Goal: Check status: Check status

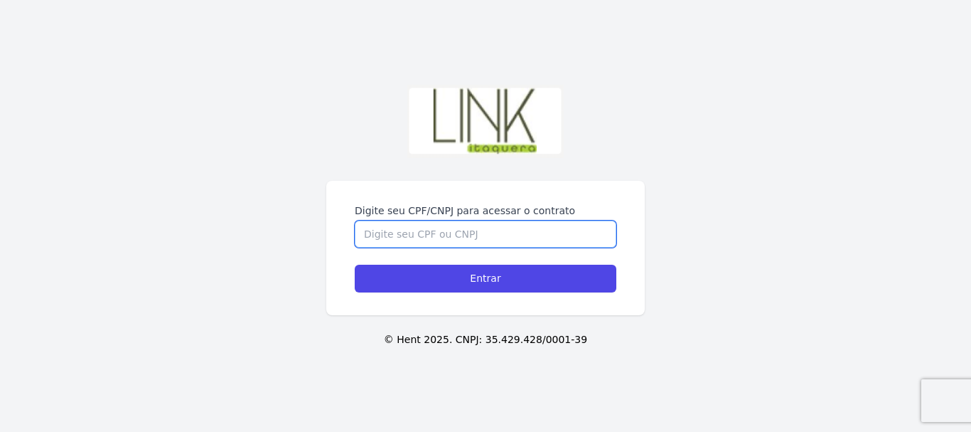
click at [410, 240] on input "Digite seu CPF/CNPJ para acessar o contrato" at bounding box center [486, 233] width 262 height 27
type input "46241163809"
click at [355, 265] on input "Entrar" at bounding box center [486, 279] width 262 height 28
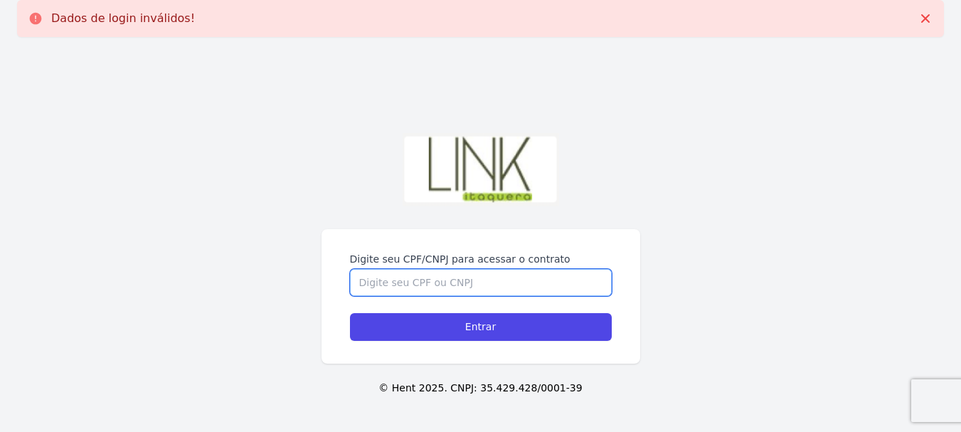
click at [411, 274] on input "Digite seu CPF/CNPJ para acessar o contrato" at bounding box center [481, 282] width 262 height 27
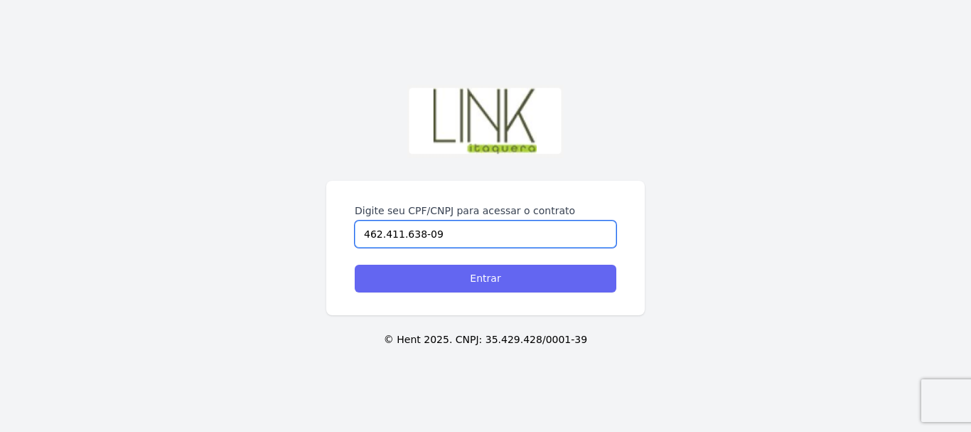
type input "462.411.638-09"
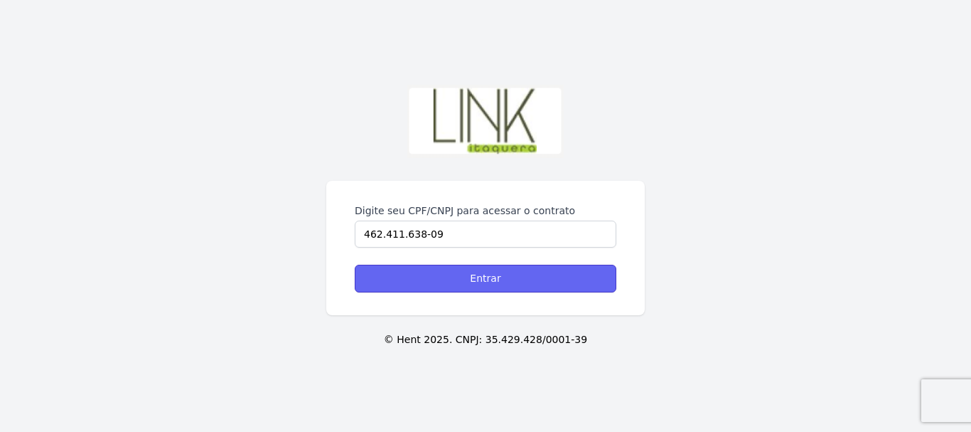
click at [492, 278] on input "Entrar" at bounding box center [486, 279] width 262 height 28
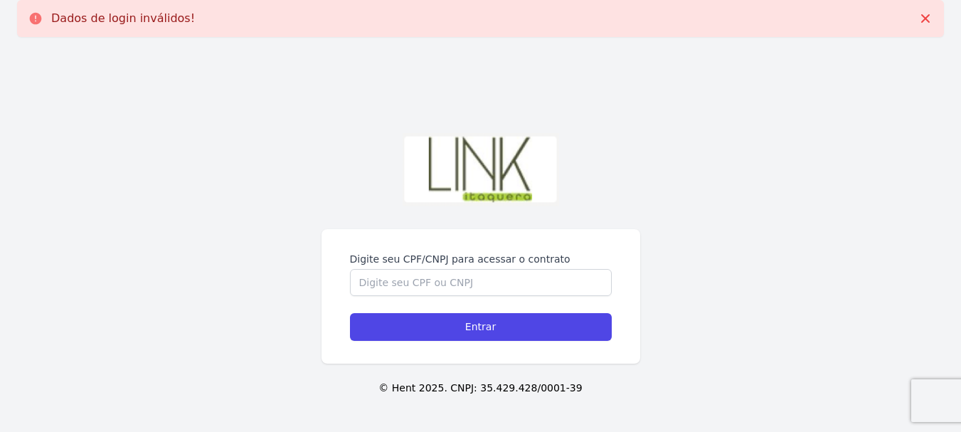
click at [255, 250] on div "Digite seu CPF/CNPJ para acessar o contrato Entrar © Hent 2025. CNPJ: 35.429.42…" at bounding box center [480, 264] width 961 height 432
click at [425, 289] on input "Digite seu CPF/CNPJ para acessar o contrato" at bounding box center [481, 282] width 262 height 27
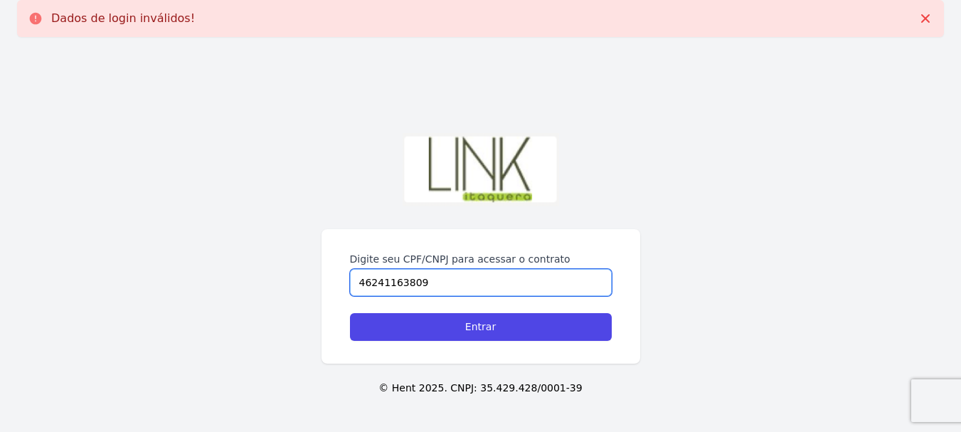
type input "46241163809"
click at [350, 313] on input "Entrar" at bounding box center [481, 327] width 262 height 28
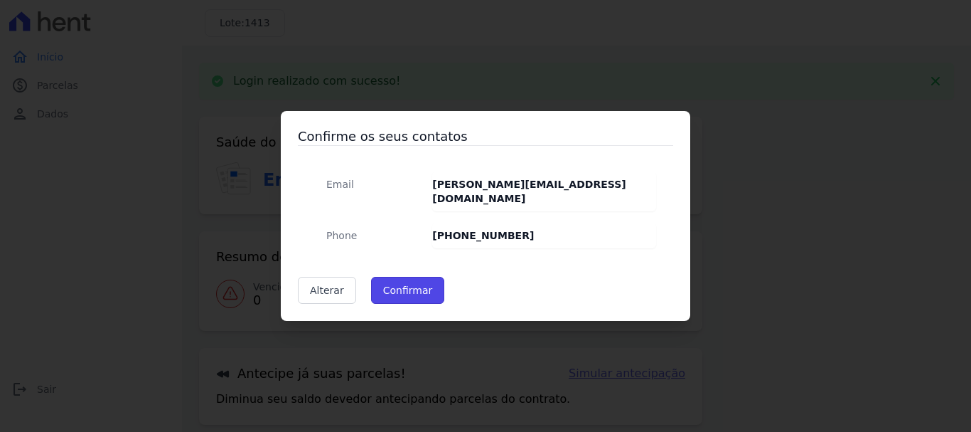
click at [425, 289] on button "Confirmar" at bounding box center [408, 290] width 74 height 27
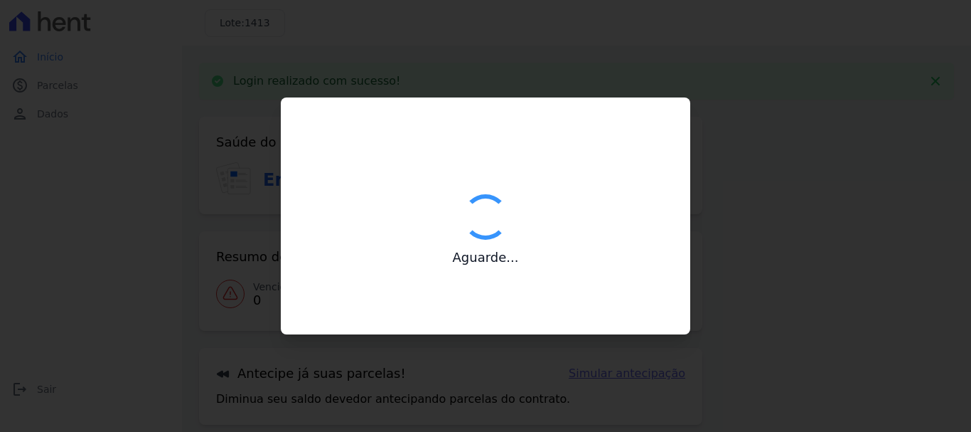
type input "Contatos confirmados com sucesso."
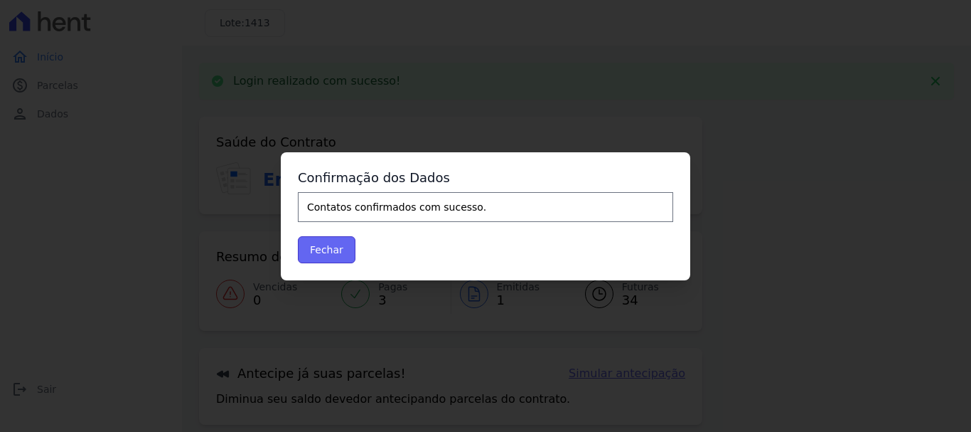
click at [329, 250] on button "Fechar" at bounding box center [327, 249] width 58 height 27
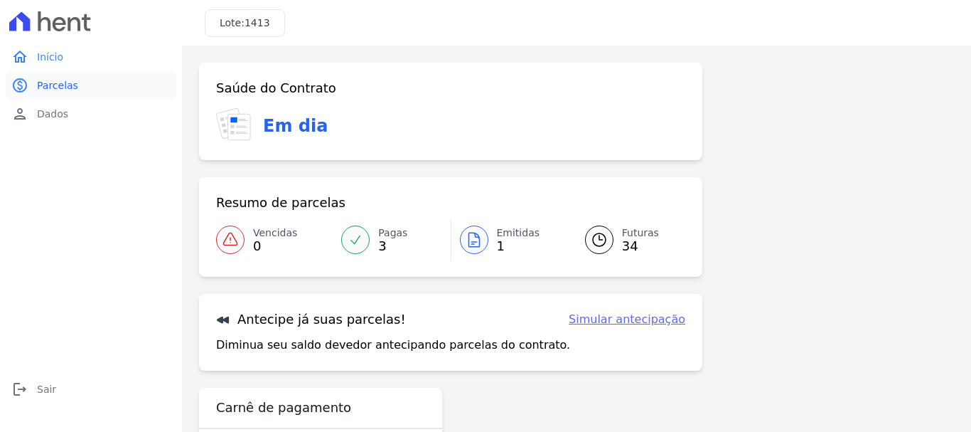
click at [63, 92] on link "paid Parcelas" at bounding box center [91, 85] width 171 height 28
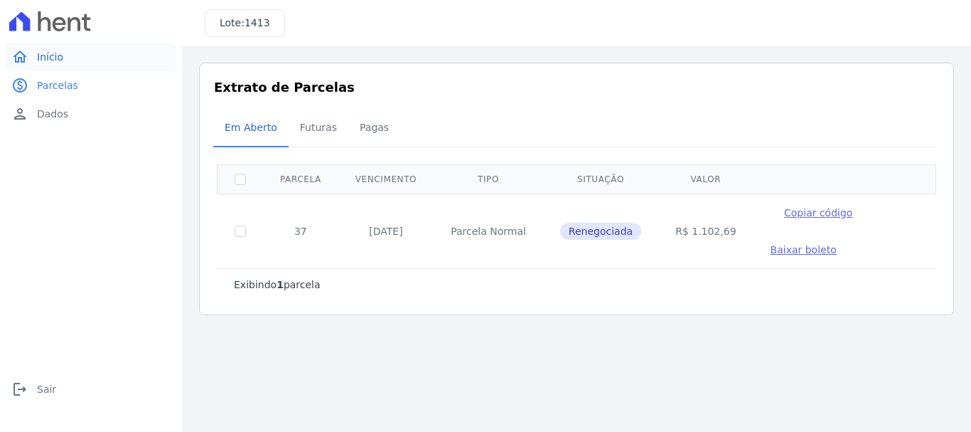
click at [57, 59] on span "Início" at bounding box center [50, 57] width 26 height 14
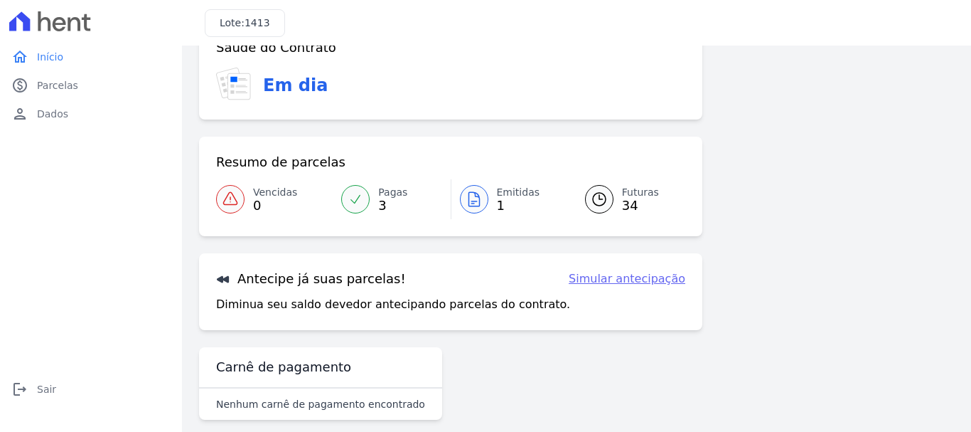
scroll to position [57, 0]
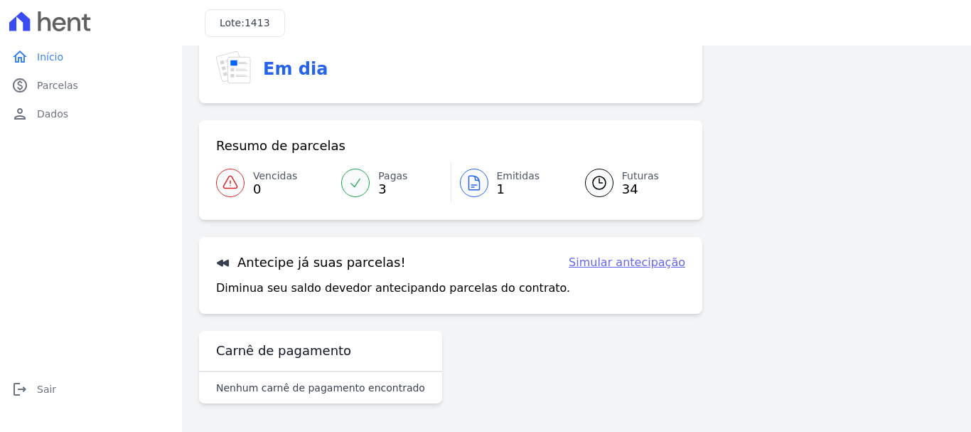
click at [369, 180] on link "Pagas 3" at bounding box center [391, 183] width 117 height 40
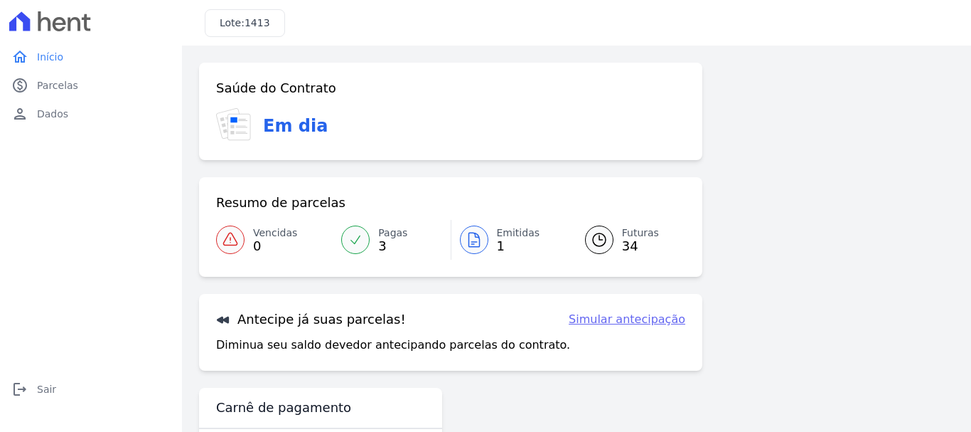
click at [471, 245] on icon at bounding box center [474, 239] width 17 height 17
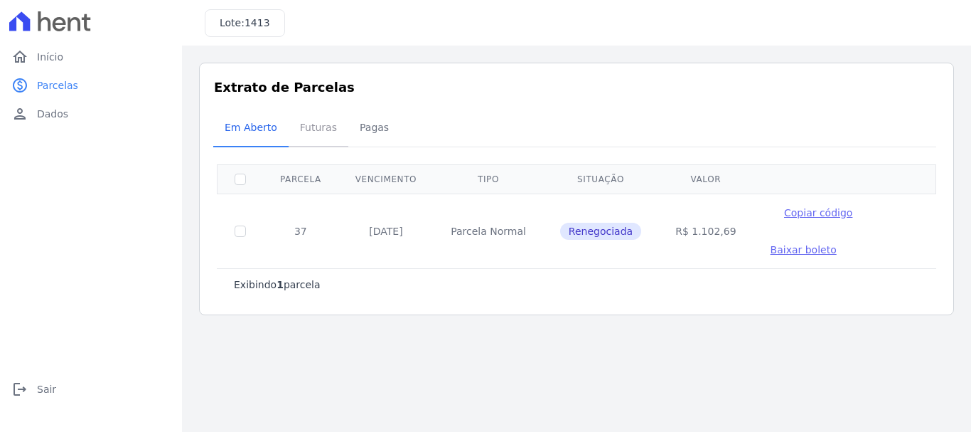
click at [320, 133] on span "Futuras" at bounding box center [319, 127] width 54 height 28
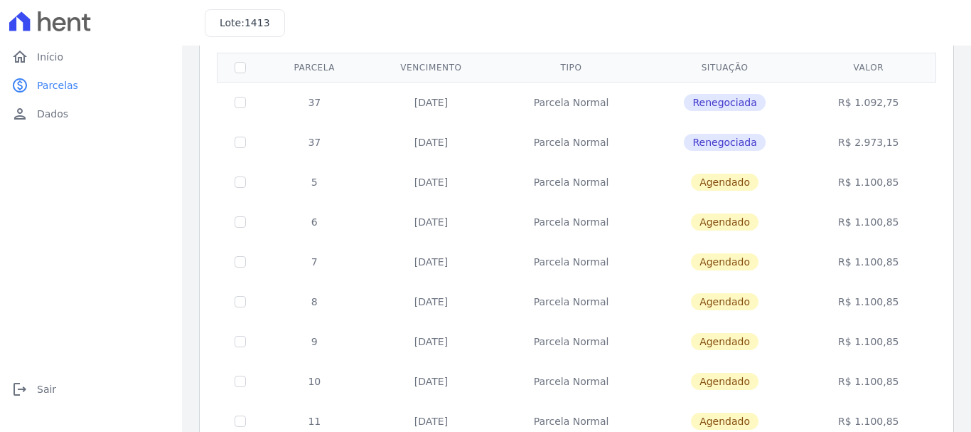
scroll to position [57, 0]
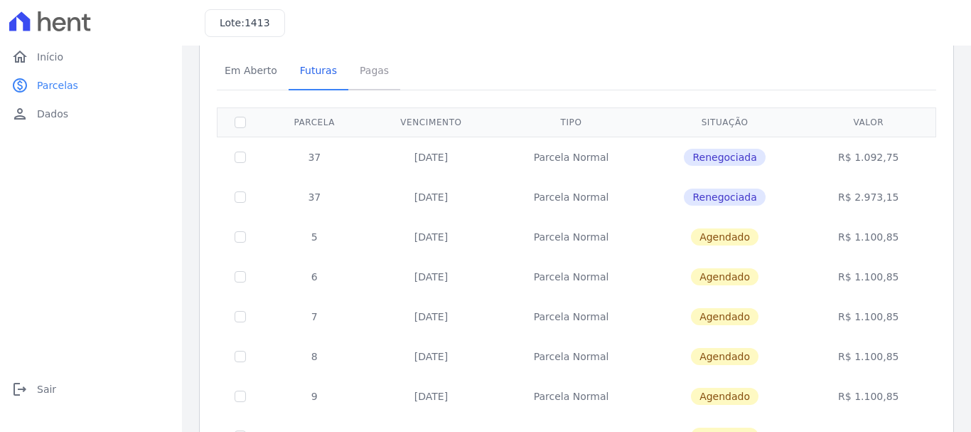
click at [363, 77] on span "Pagas" at bounding box center [374, 70] width 46 height 28
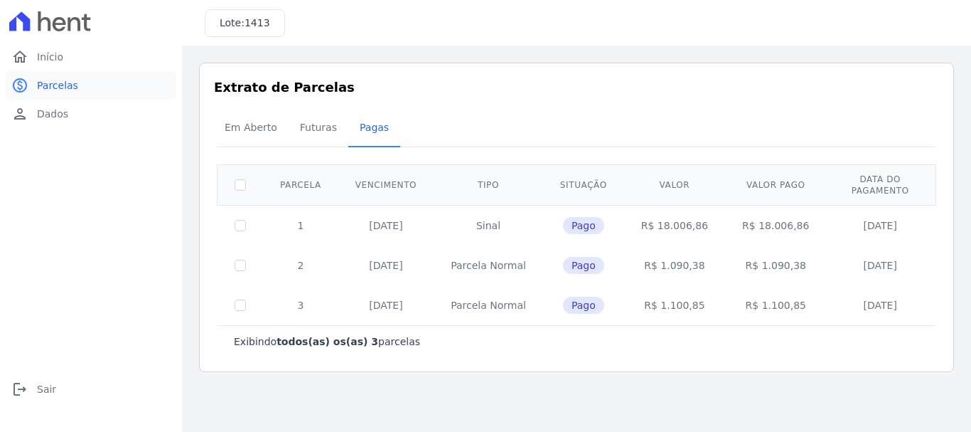
click at [46, 78] on span "Parcelas" at bounding box center [57, 85] width 41 height 14
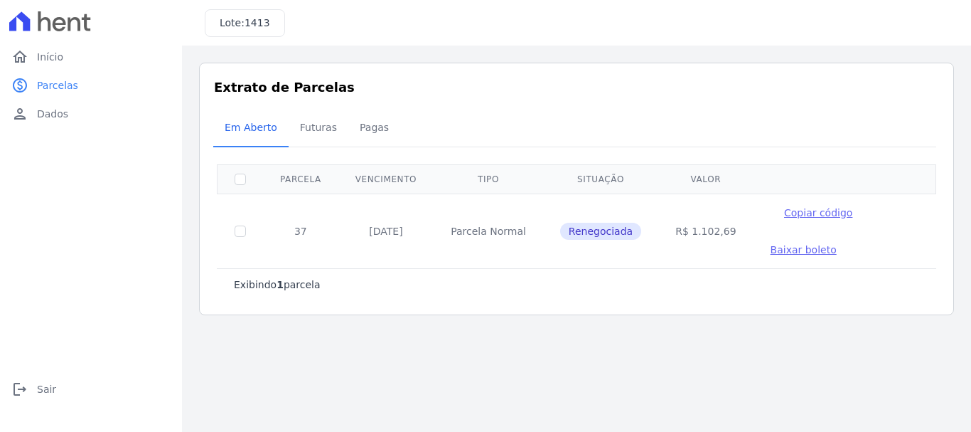
click at [41, 27] on icon at bounding box center [50, 21] width 82 height 20
click at [8, 23] on div at bounding box center [91, 21] width 171 height 43
click at [63, 30] on icon at bounding box center [60, 24] width 14 height 14
click at [52, 51] on span "Início" at bounding box center [50, 57] width 26 height 14
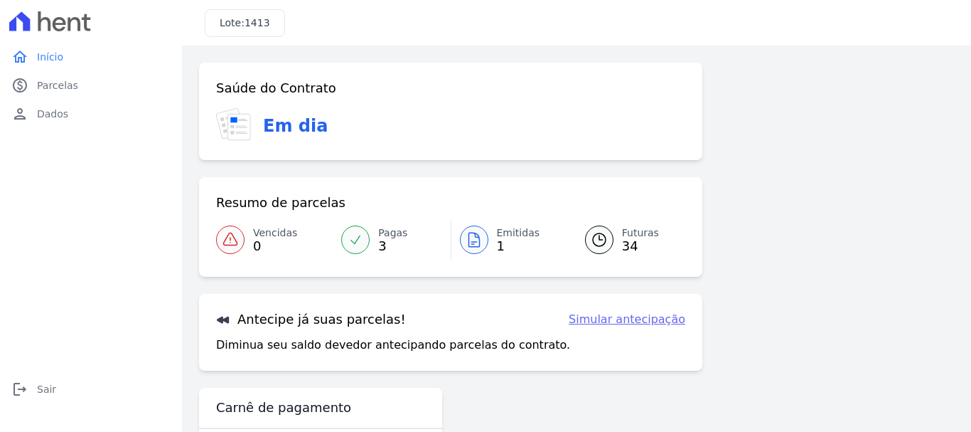
scroll to position [57, 0]
